Goal: Navigation & Orientation: Find specific page/section

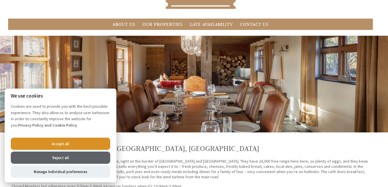
click at [71, 164] on button "Reject all" at bounding box center [60, 158] width 99 height 12
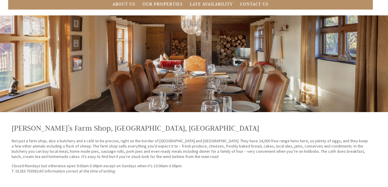
scroll to position [92, 0]
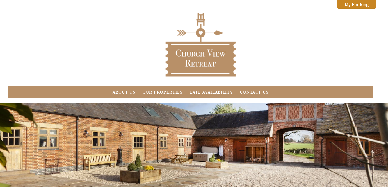
click at [162, 93] on link "Our Properties" at bounding box center [162, 92] width 40 height 6
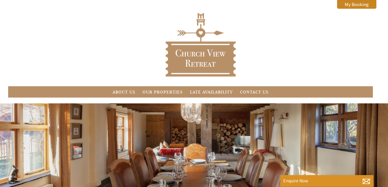
scroll to position [0, 5]
click at [321, 132] on div "Our Properties Properties in Derbyshire that sleep up to 32. Book your stay tod…" at bounding box center [194, 132] width 388 height 58
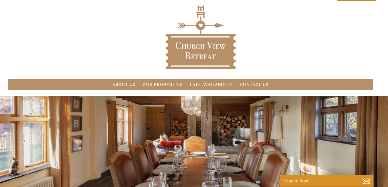
scroll to position [0, 0]
